Goal: Find contact information: Find contact information

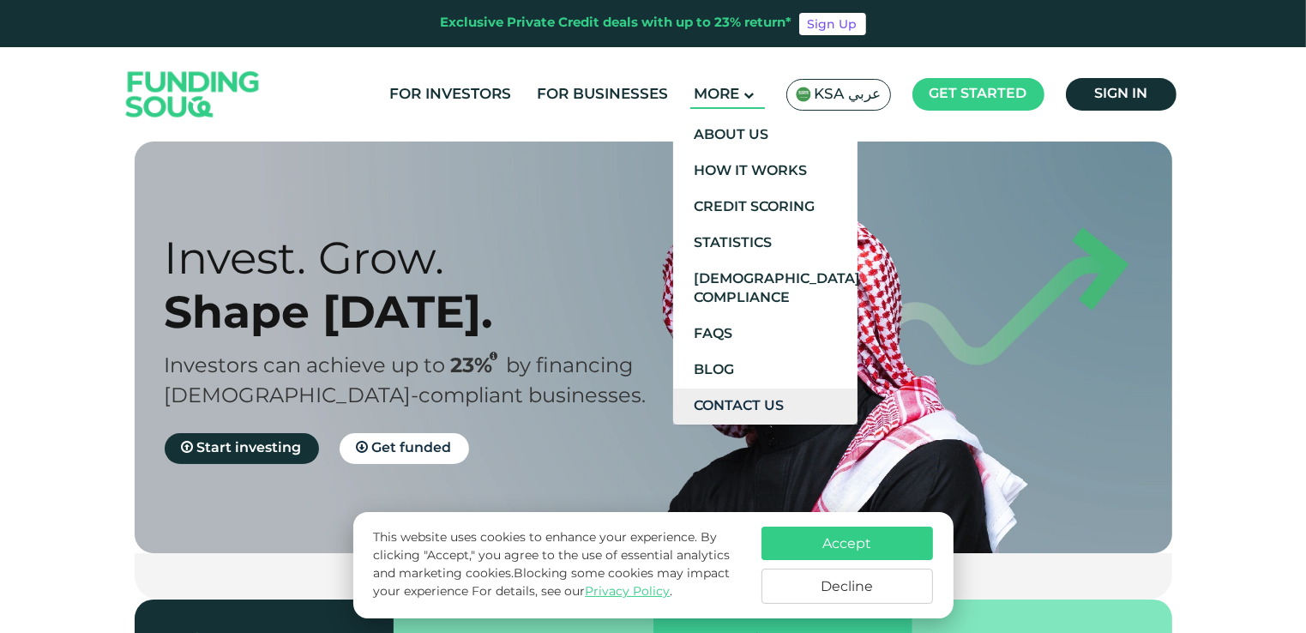
click at [757, 398] on link "Contact Us" at bounding box center [765, 406] width 184 height 36
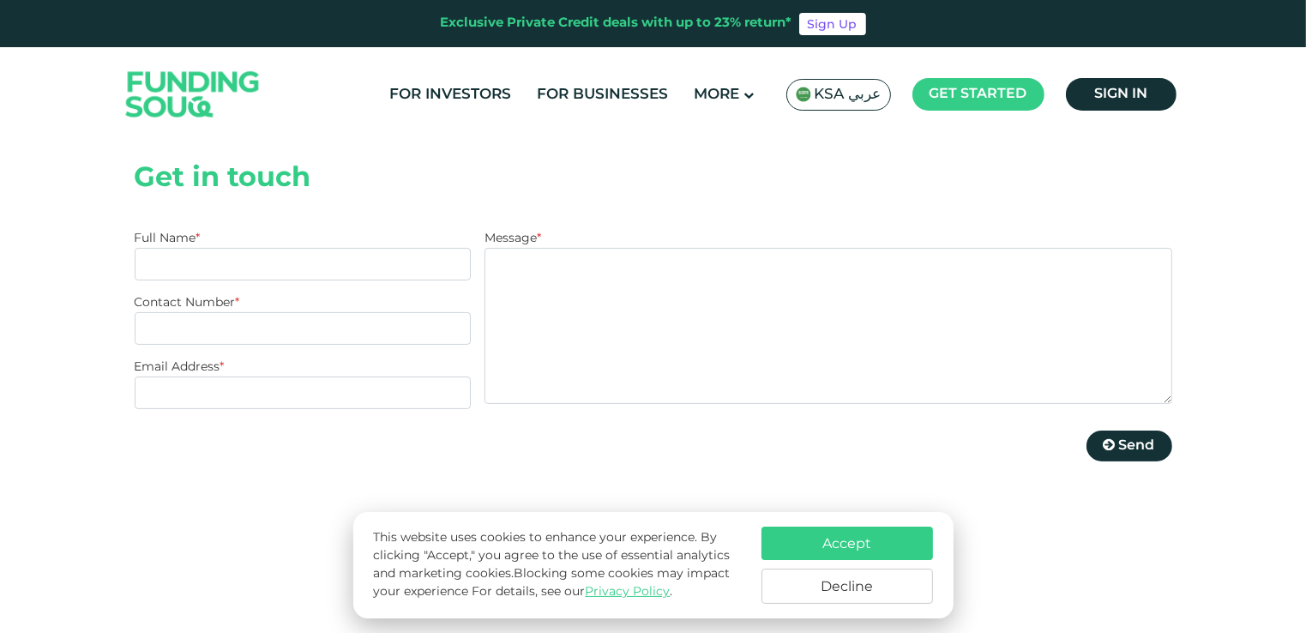
scroll to position [336, 0]
